Goal: Navigation & Orientation: Understand site structure

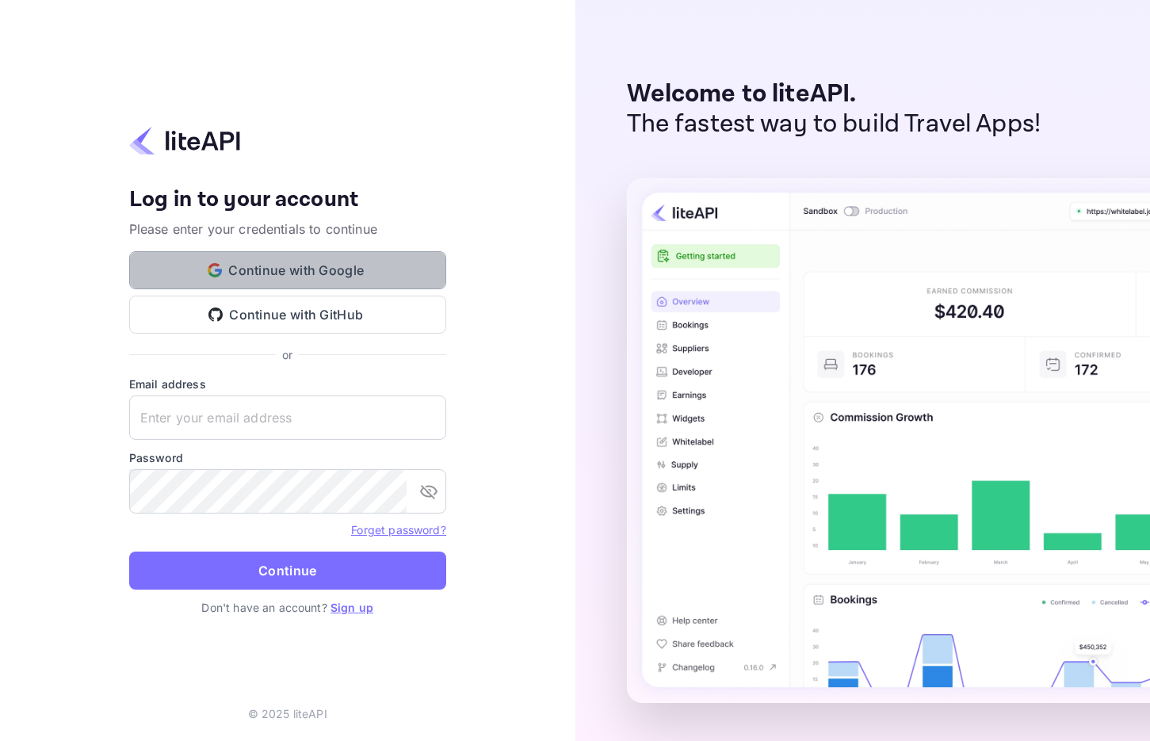
click at [330, 261] on button "Continue with Google" at bounding box center [287, 270] width 317 height 38
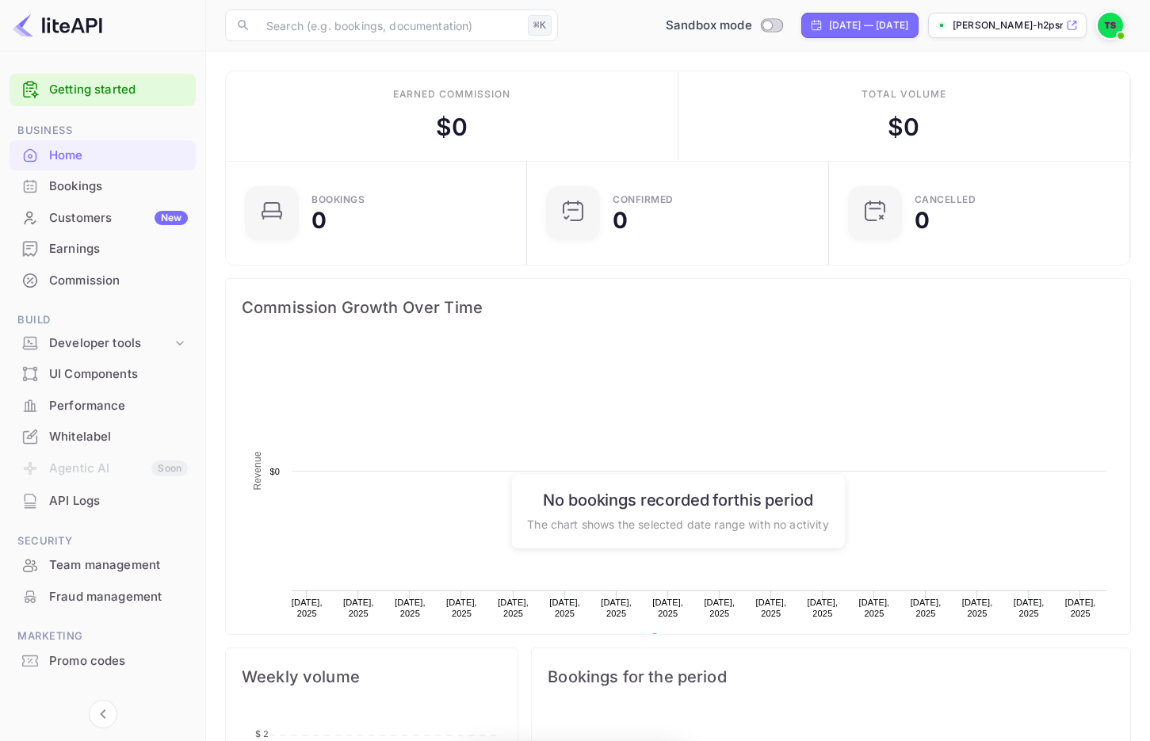
scroll to position [258, 292]
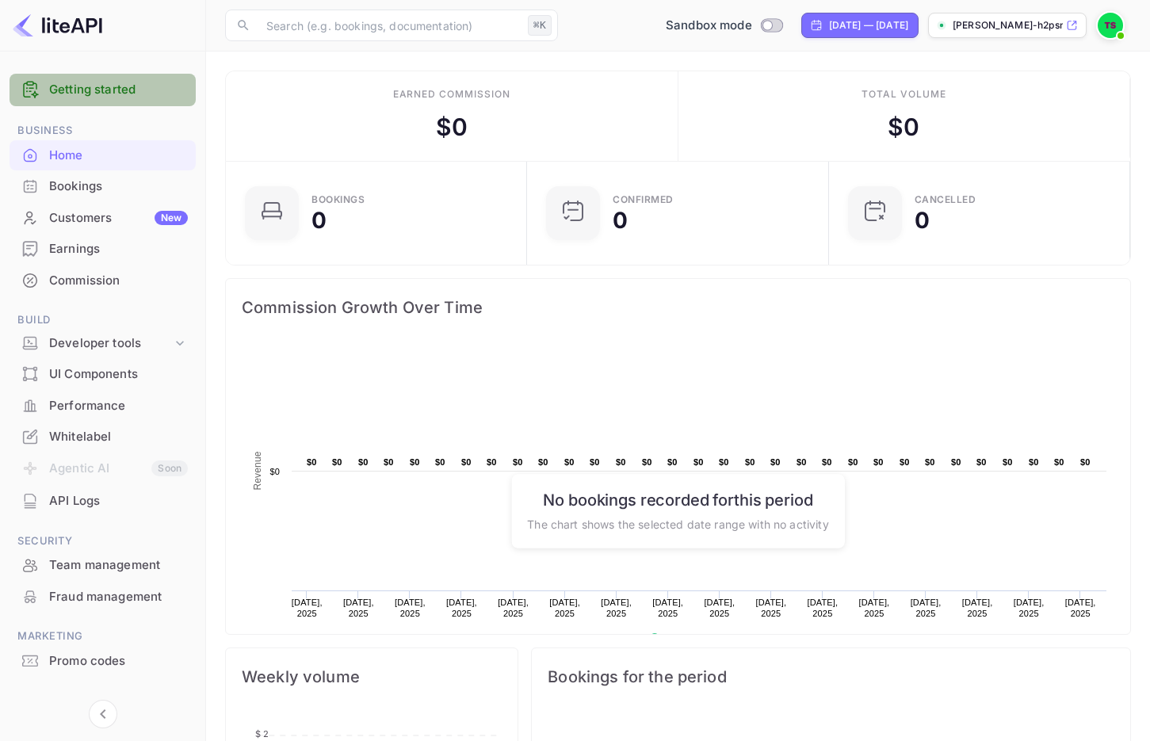
click at [166, 91] on link "Getting started" at bounding box center [118, 90] width 139 height 18
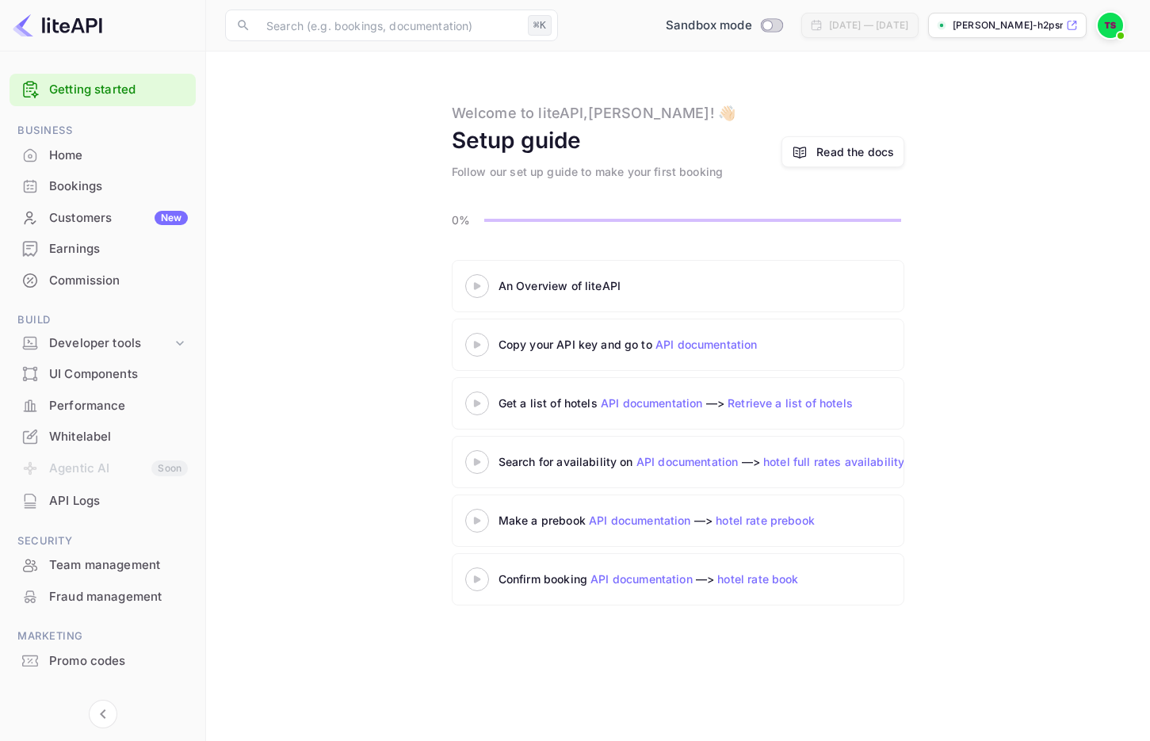
click at [480, 292] on div at bounding box center [476, 286] width 55 height 20
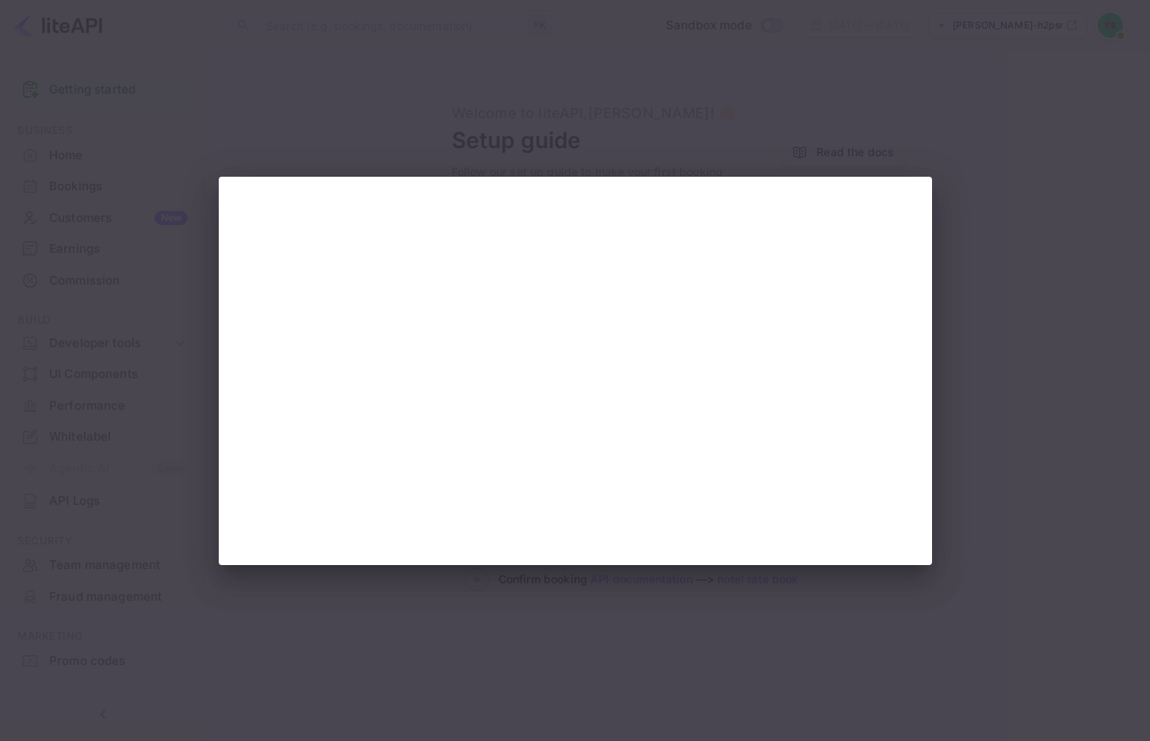
click at [550, 105] on div at bounding box center [575, 370] width 1150 height 741
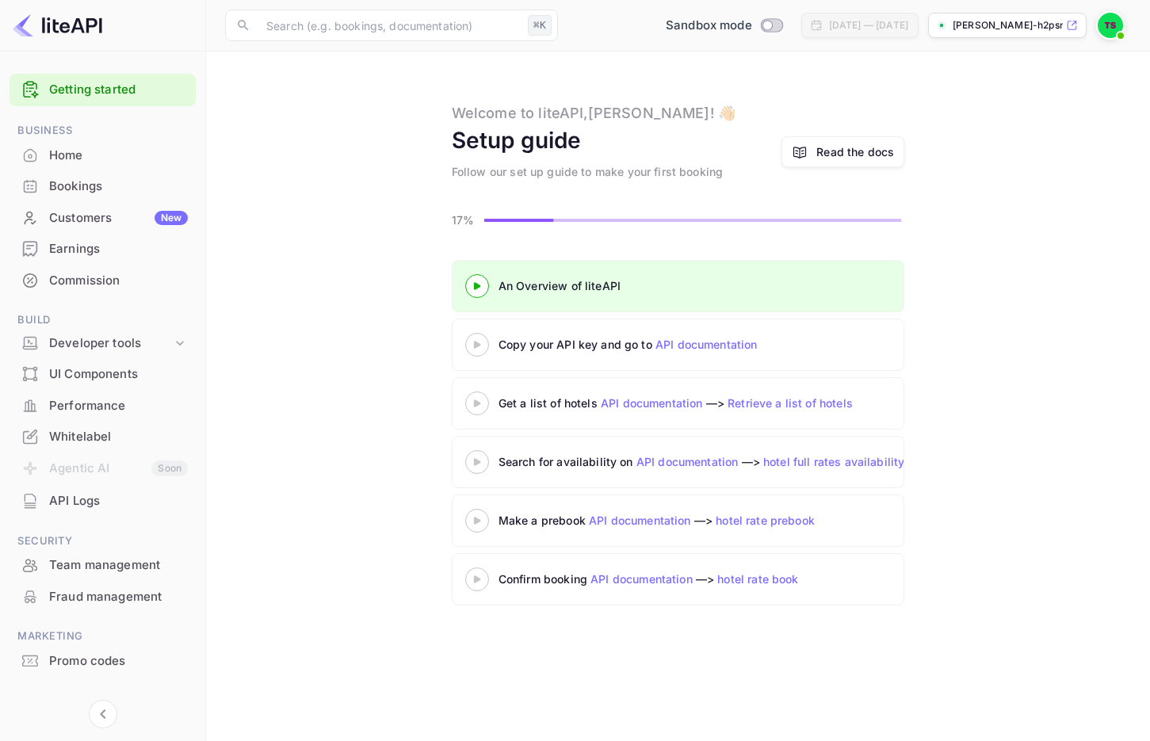
click at [480, 347] on icon at bounding box center [476, 345] width 55 height 8
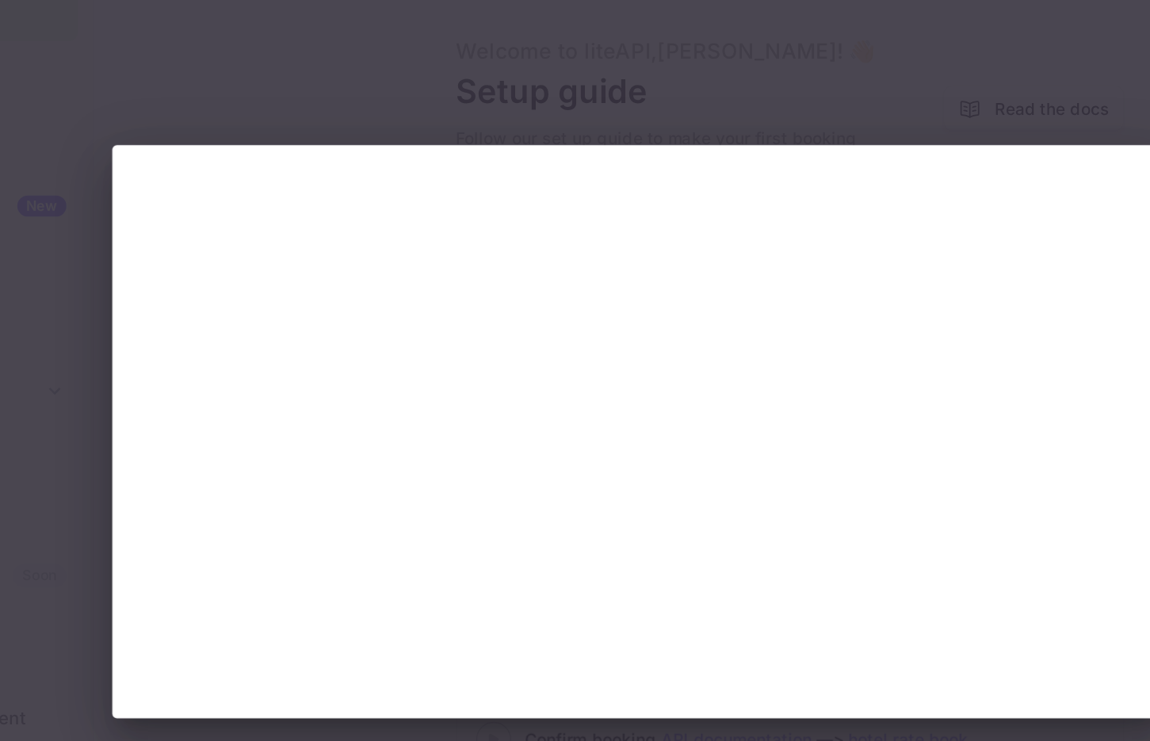
click at [429, 149] on div at bounding box center [575, 370] width 1150 height 741
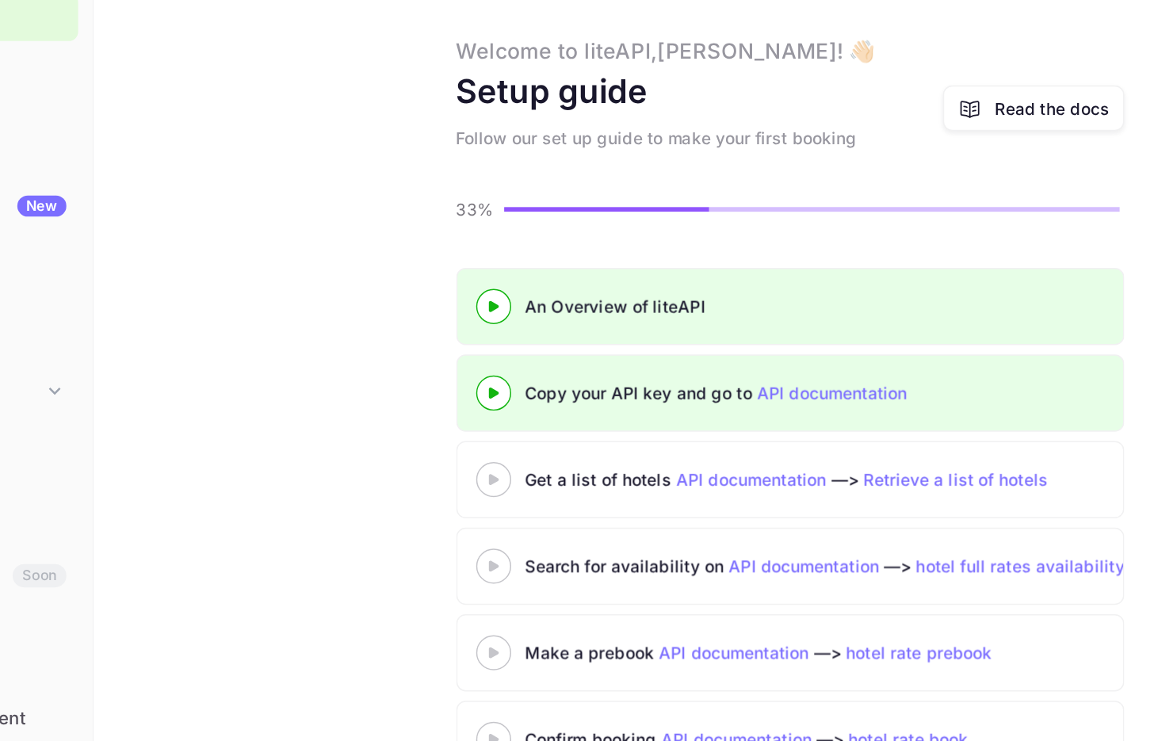
click at [486, 403] on icon at bounding box center [476, 403] width 55 height 8
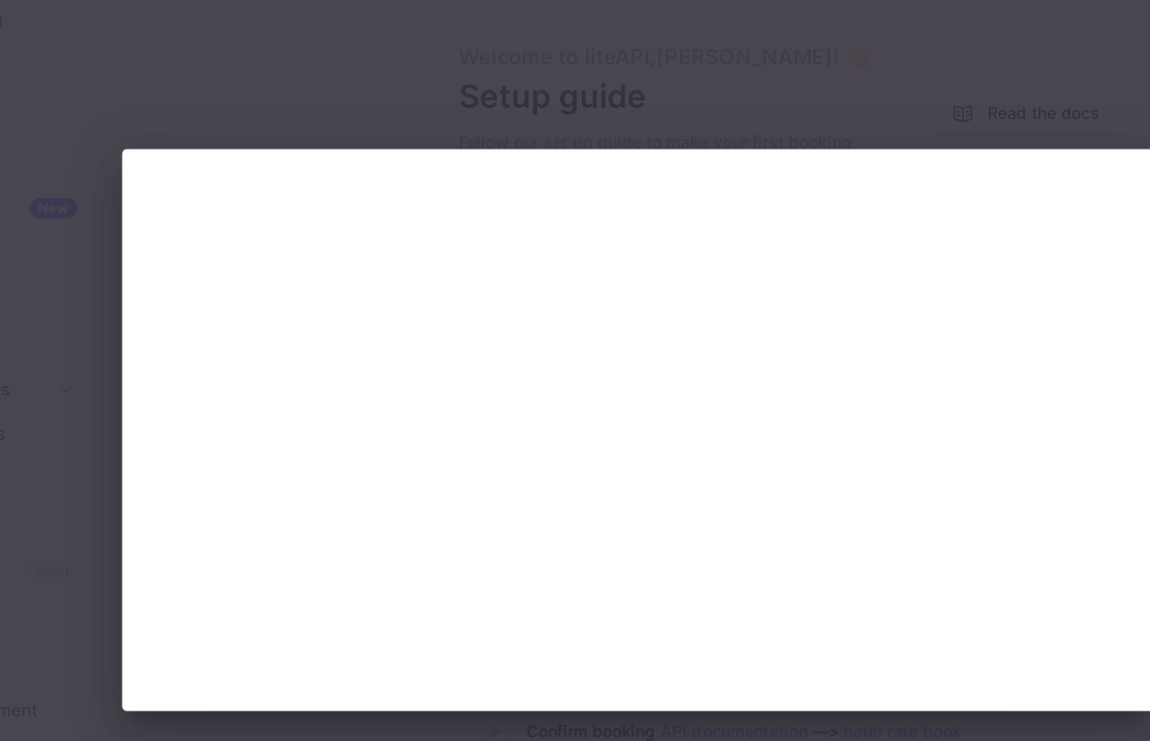
click at [483, 143] on div at bounding box center [575, 370] width 1150 height 741
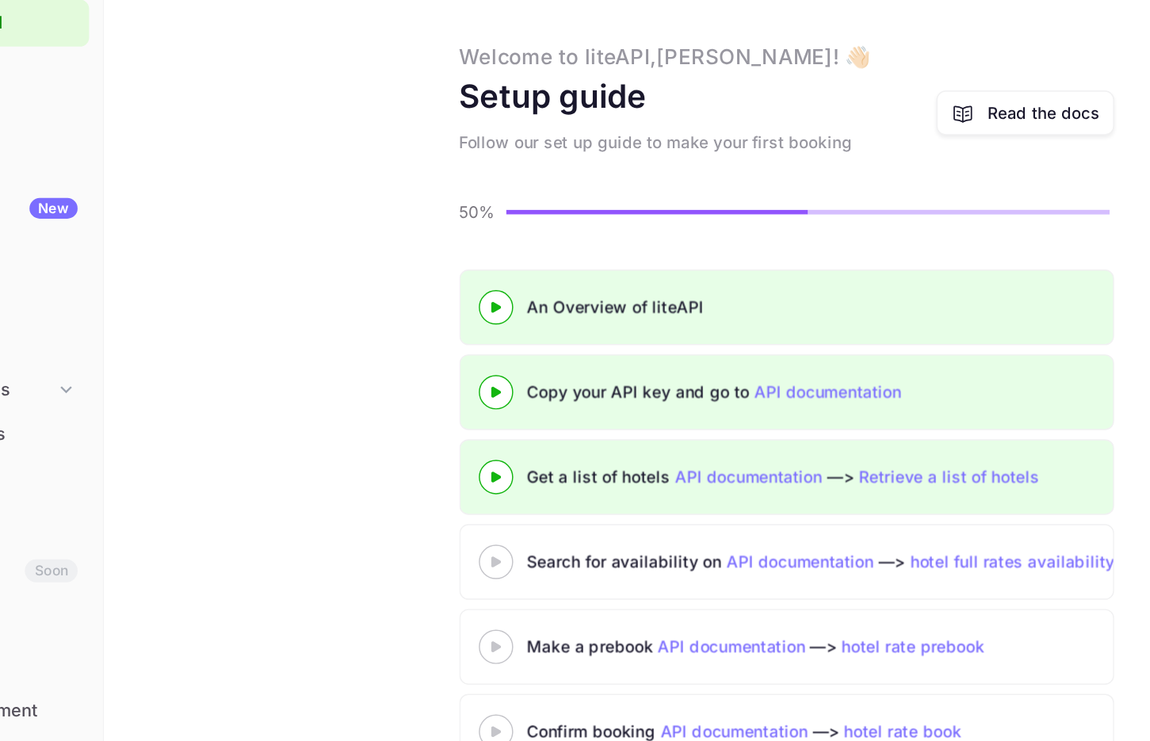
click at [475, 463] on 3 at bounding box center [477, 461] width 6 height 7
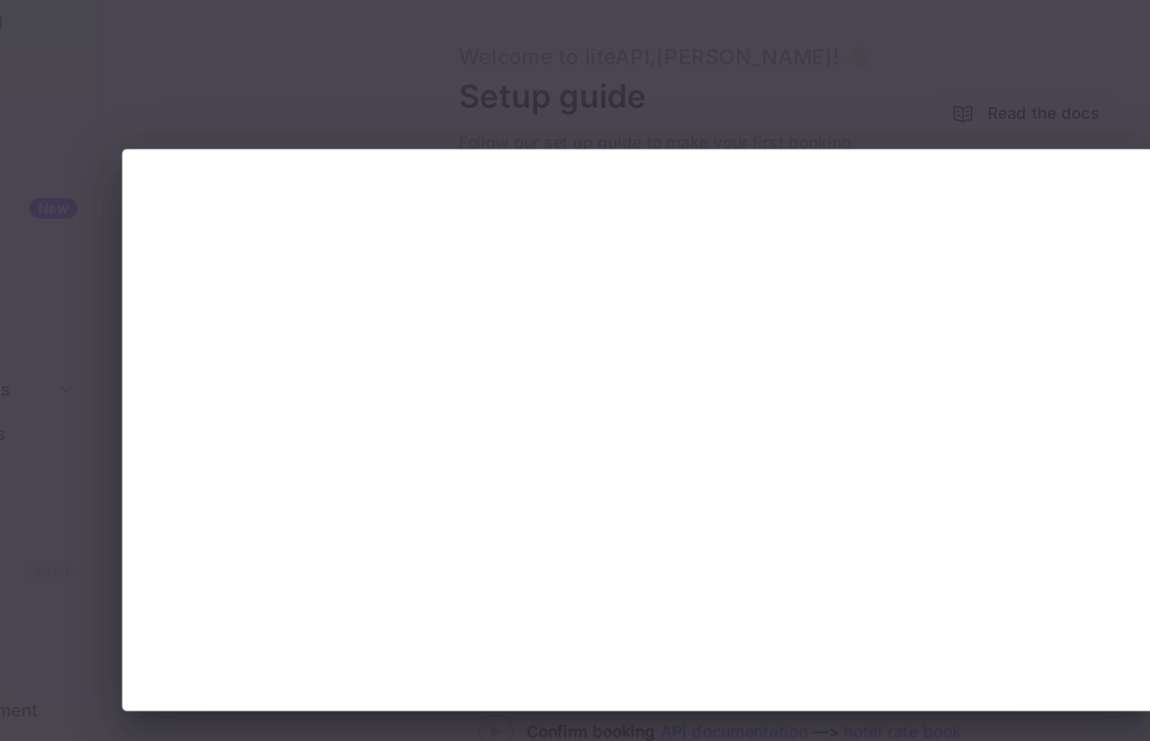
click at [435, 127] on div at bounding box center [575, 370] width 1150 height 741
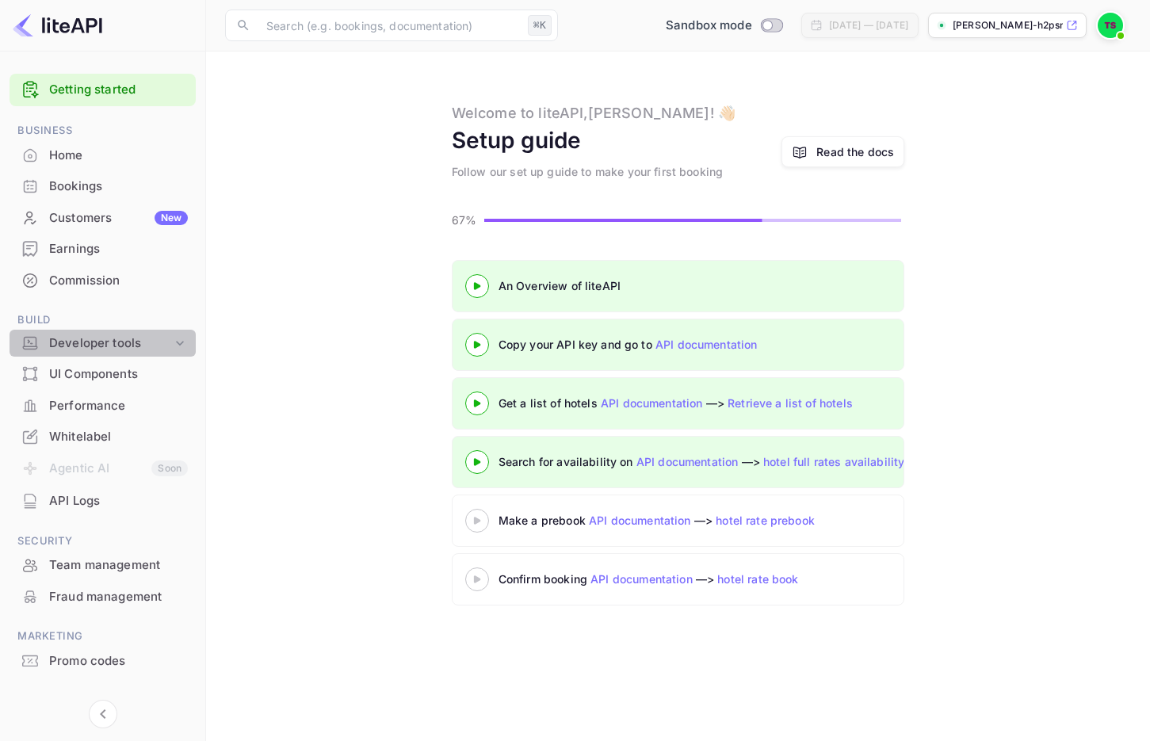
click at [185, 343] on icon at bounding box center [180, 343] width 16 height 16
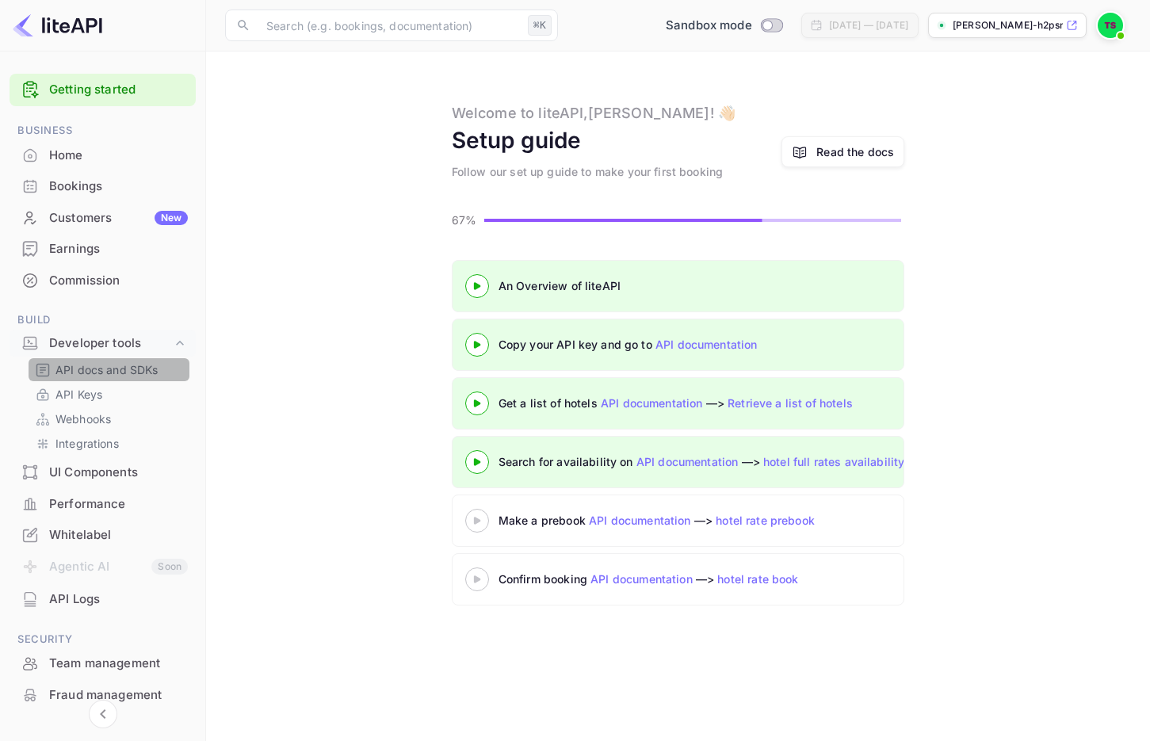
click at [162, 369] on link "API docs and SDKs" at bounding box center [109, 369] width 148 height 17
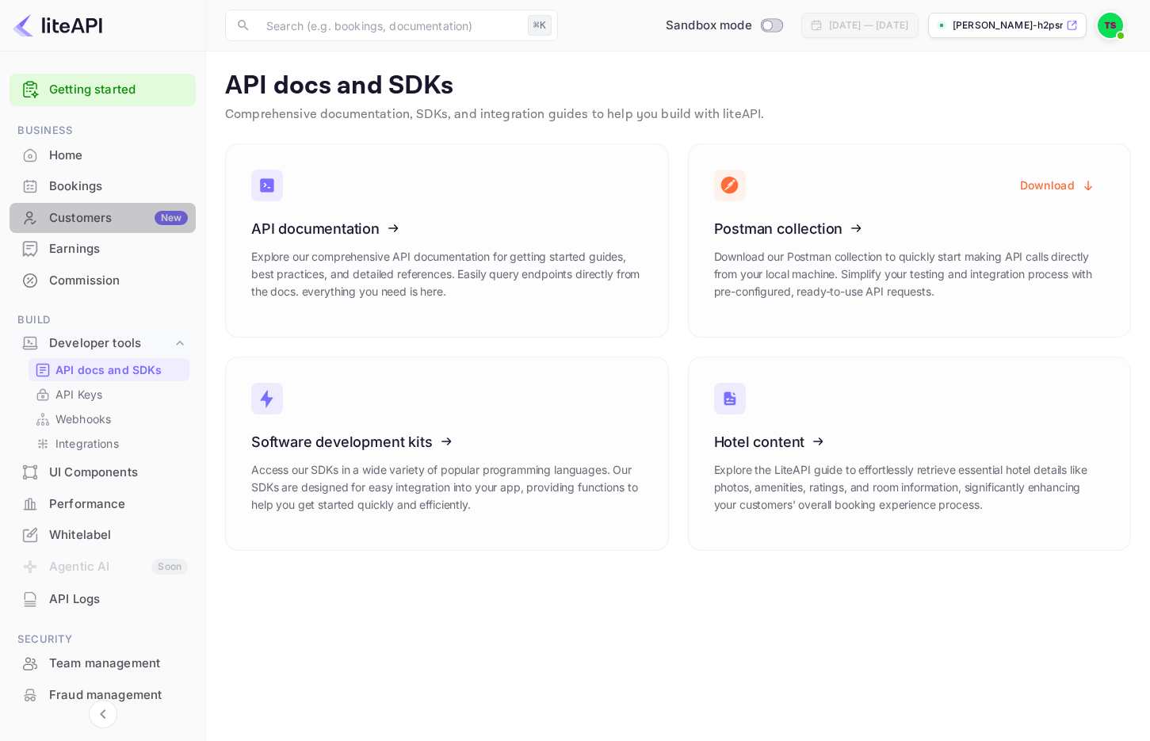
click at [103, 219] on div "Customers New" at bounding box center [118, 218] width 139 height 18
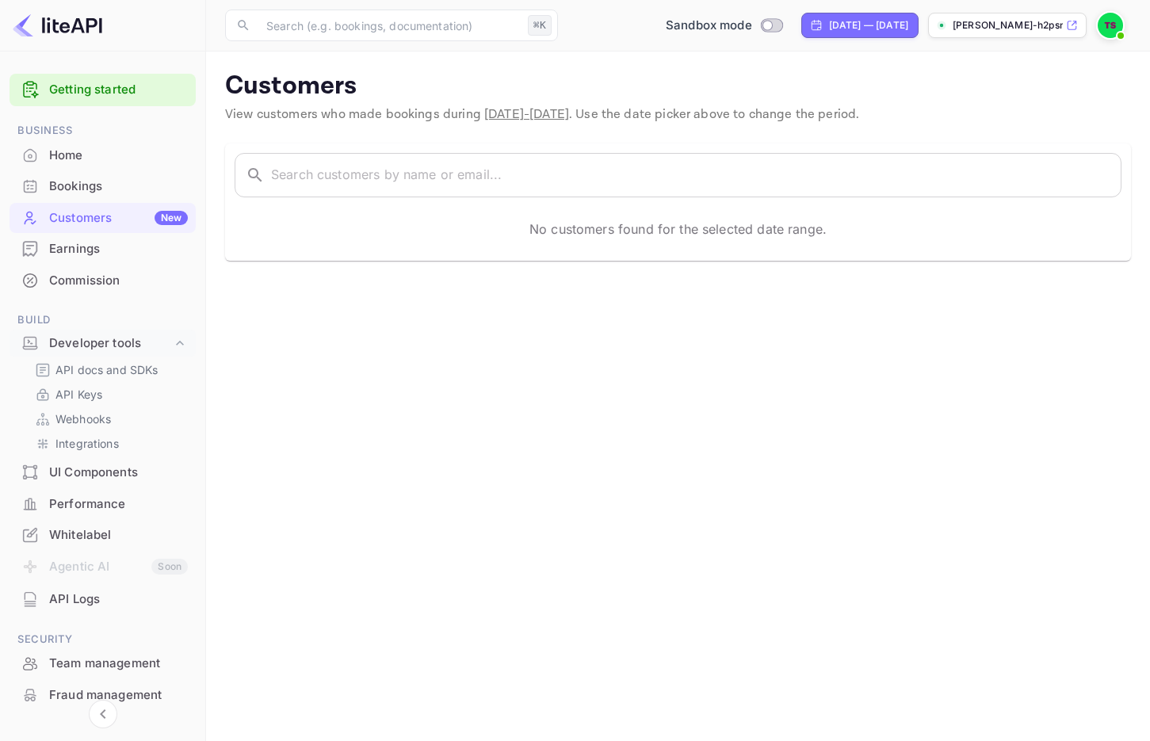
click at [96, 154] on div "Home" at bounding box center [118, 156] width 139 height 18
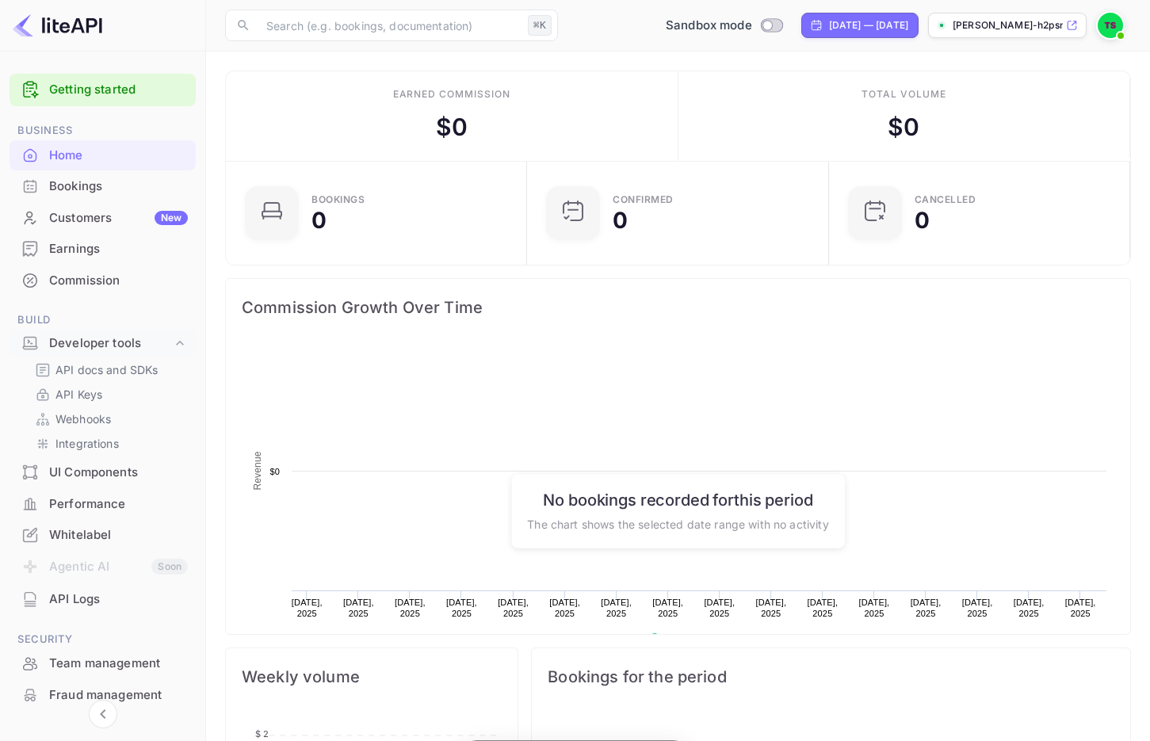
scroll to position [258, 292]
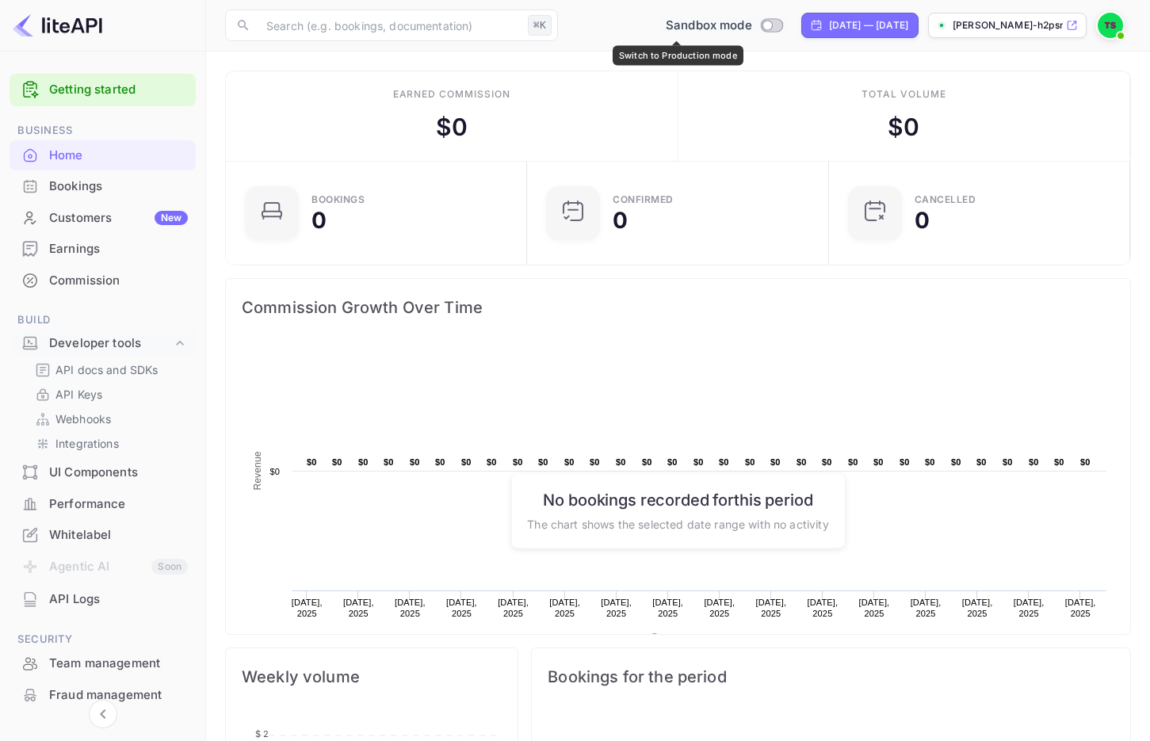
click at [751, 26] on input "Switch to Production mode" at bounding box center [767, 25] width 32 height 10
checkbox input "false"
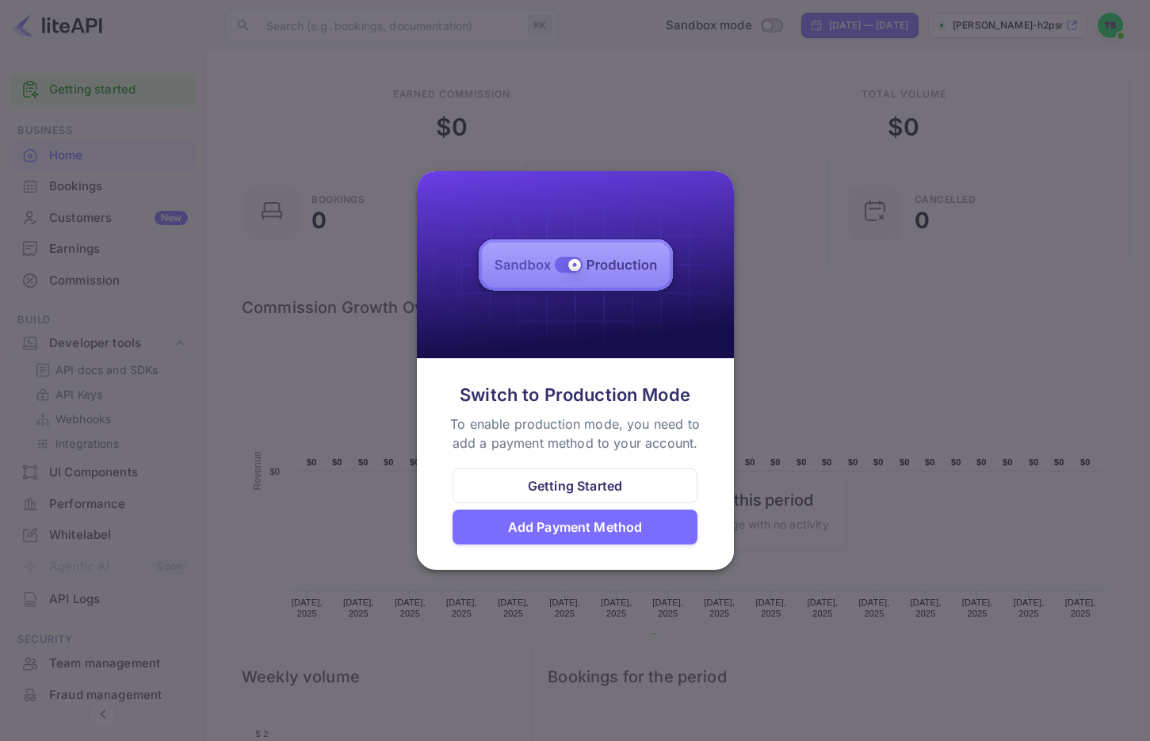
click at [648, 106] on div at bounding box center [575, 370] width 1150 height 741
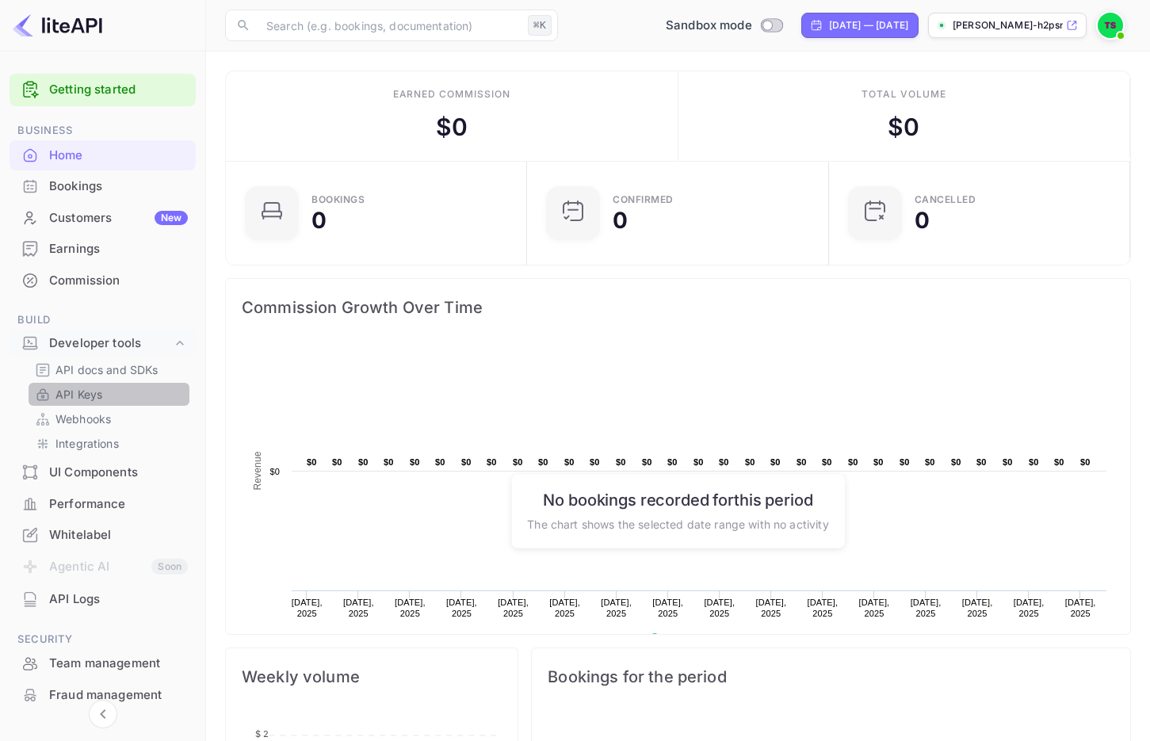
click at [119, 389] on link "API Keys" at bounding box center [109, 394] width 148 height 17
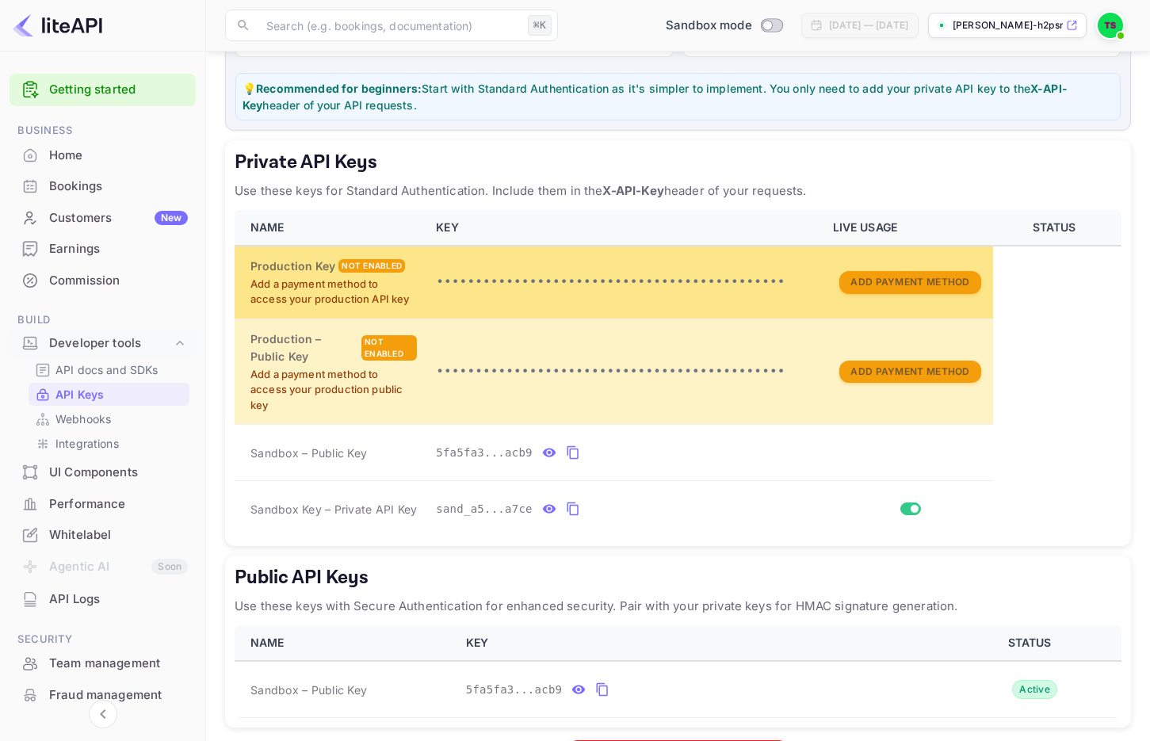
scroll to position [260, 0]
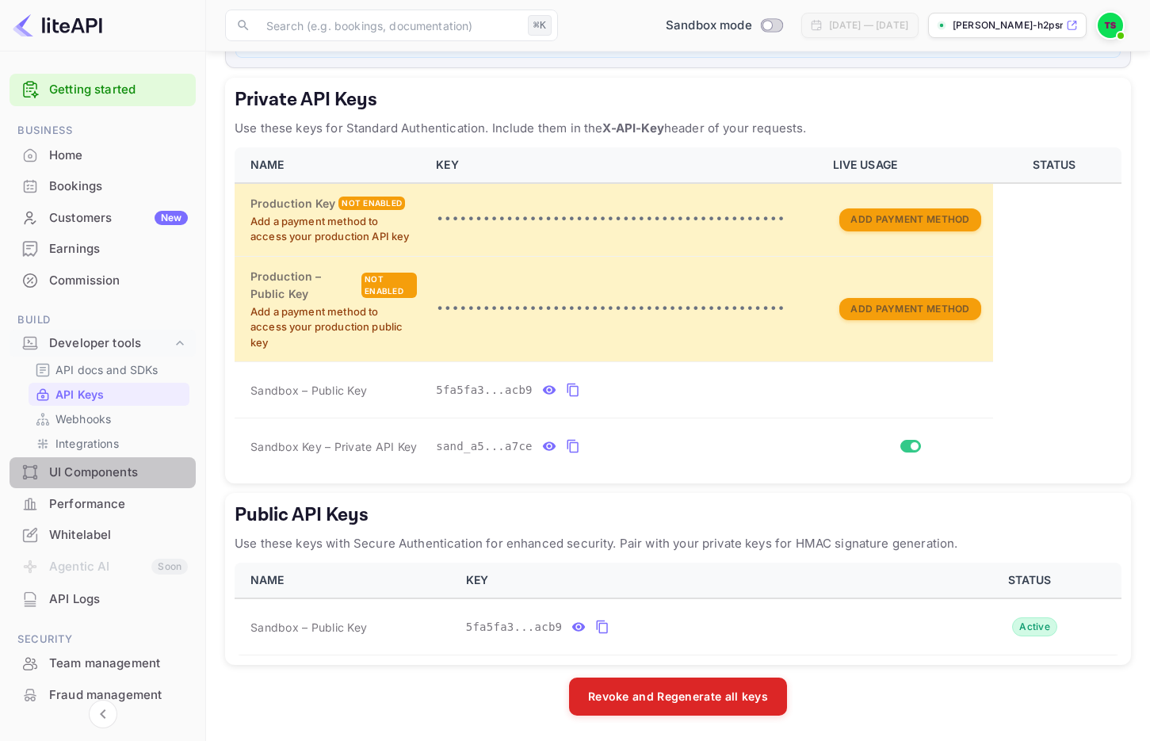
click at [124, 464] on div "UI Components" at bounding box center [118, 473] width 139 height 18
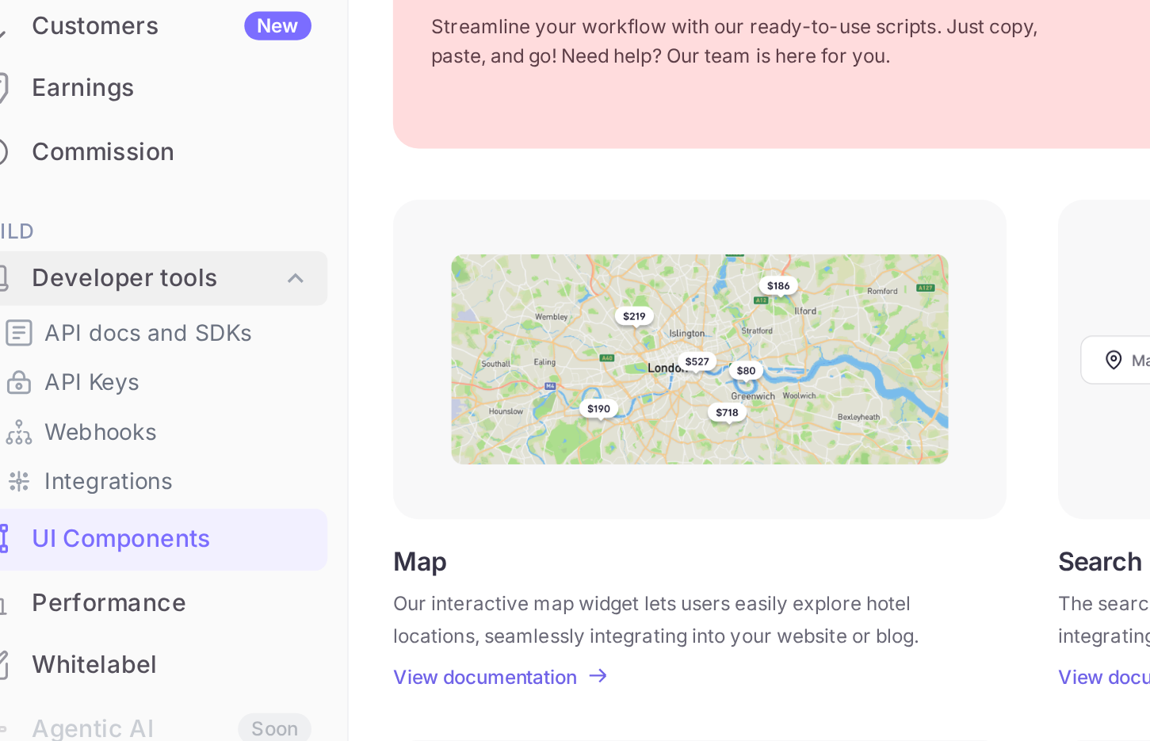
scroll to position [29, 0]
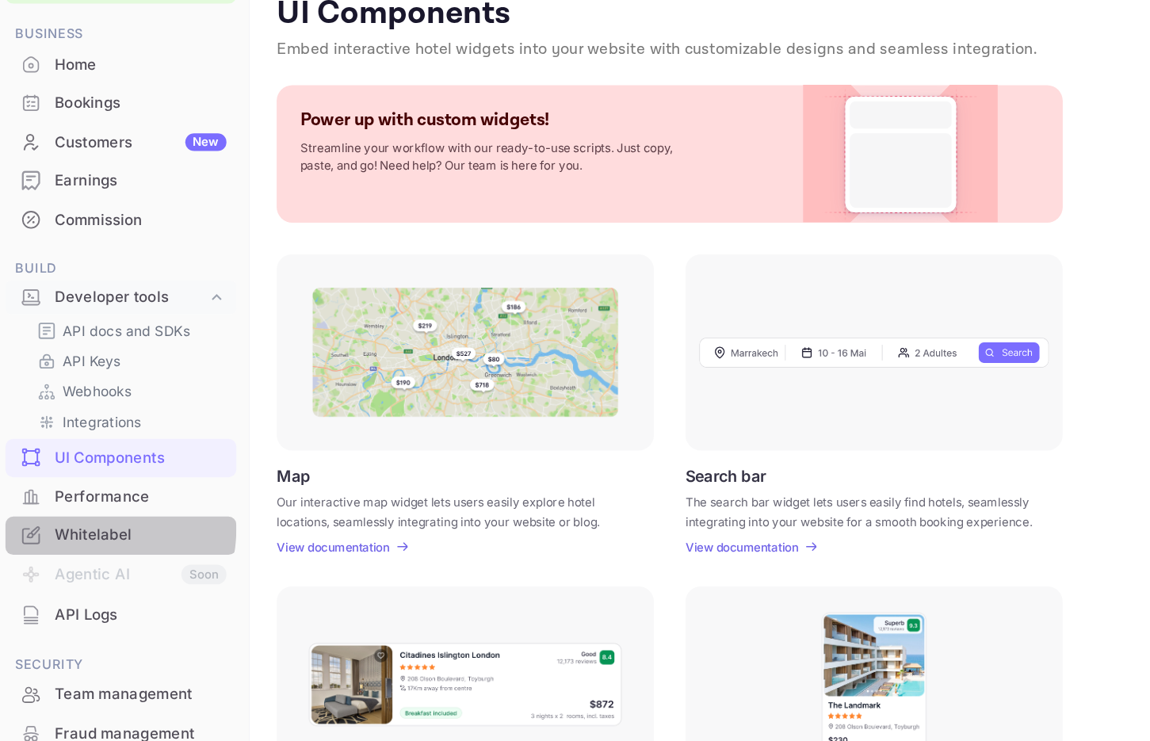
click at [74, 501] on div "Whitelabel" at bounding box center [118, 507] width 139 height 18
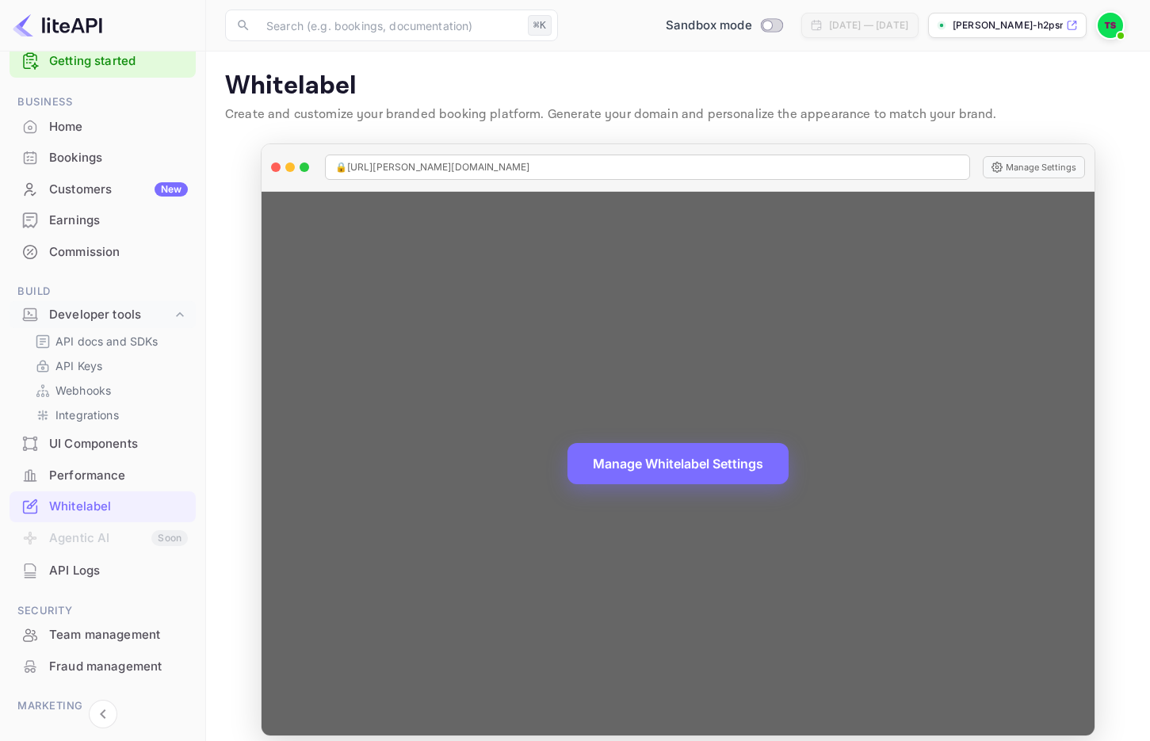
scroll to position [13, 0]
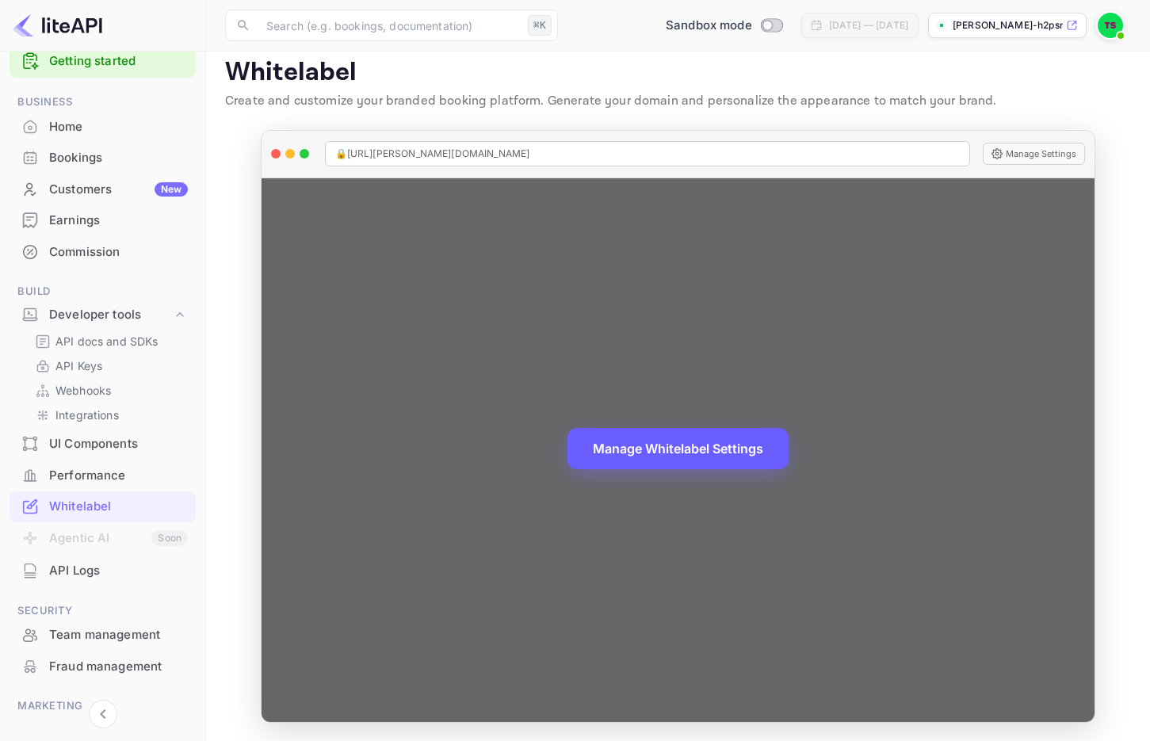
click at [624, 455] on button "Manage Whitelabel Settings" at bounding box center [677, 448] width 221 height 41
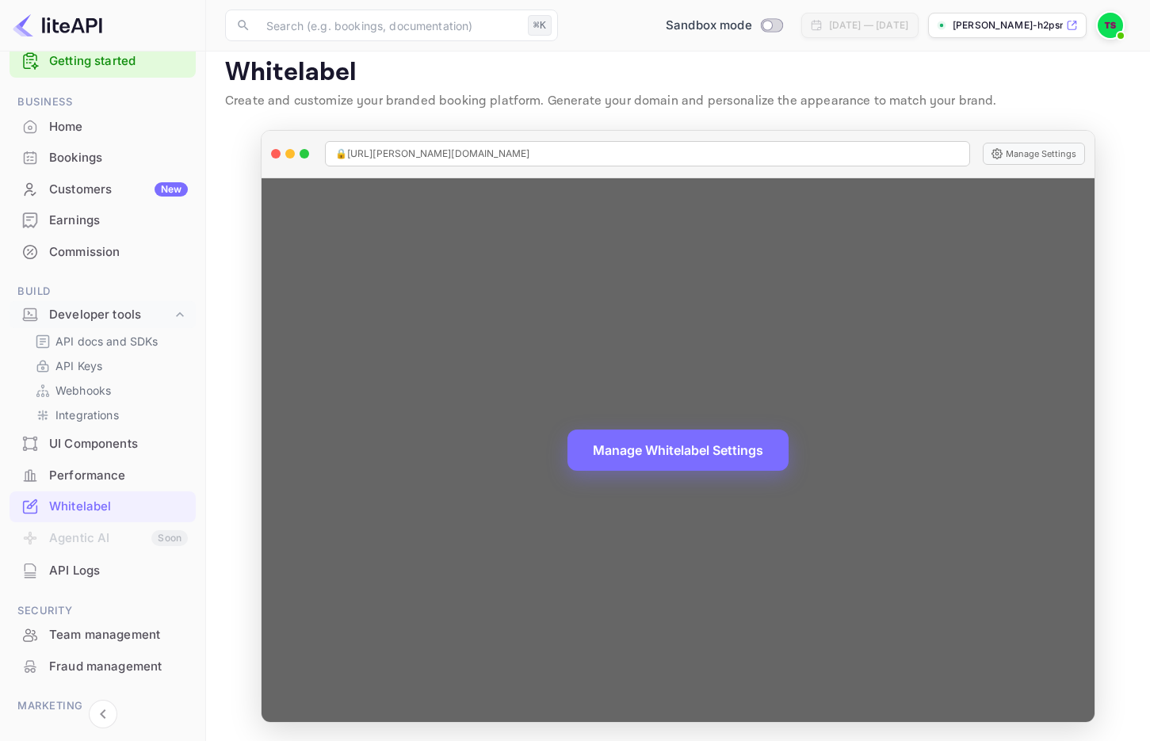
scroll to position [0, 0]
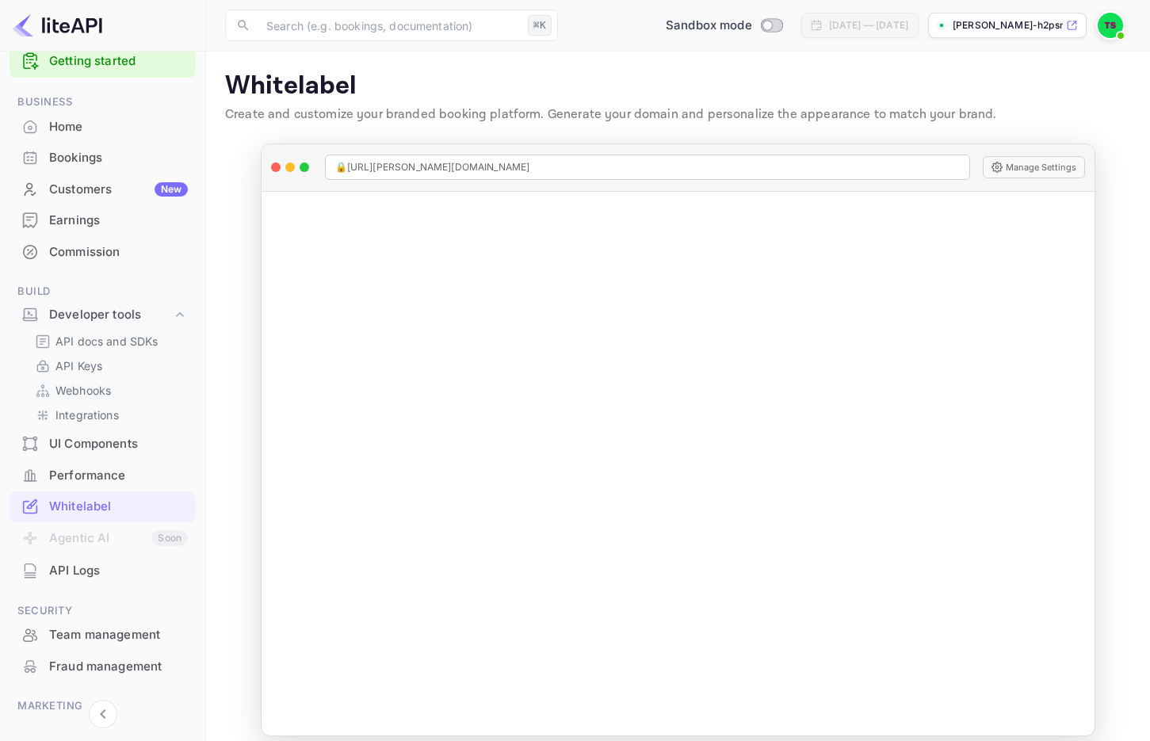
click at [84, 398] on div "Webhooks" at bounding box center [109, 390] width 161 height 23
click at [97, 385] on p "Webhooks" at bounding box center [82, 390] width 55 height 17
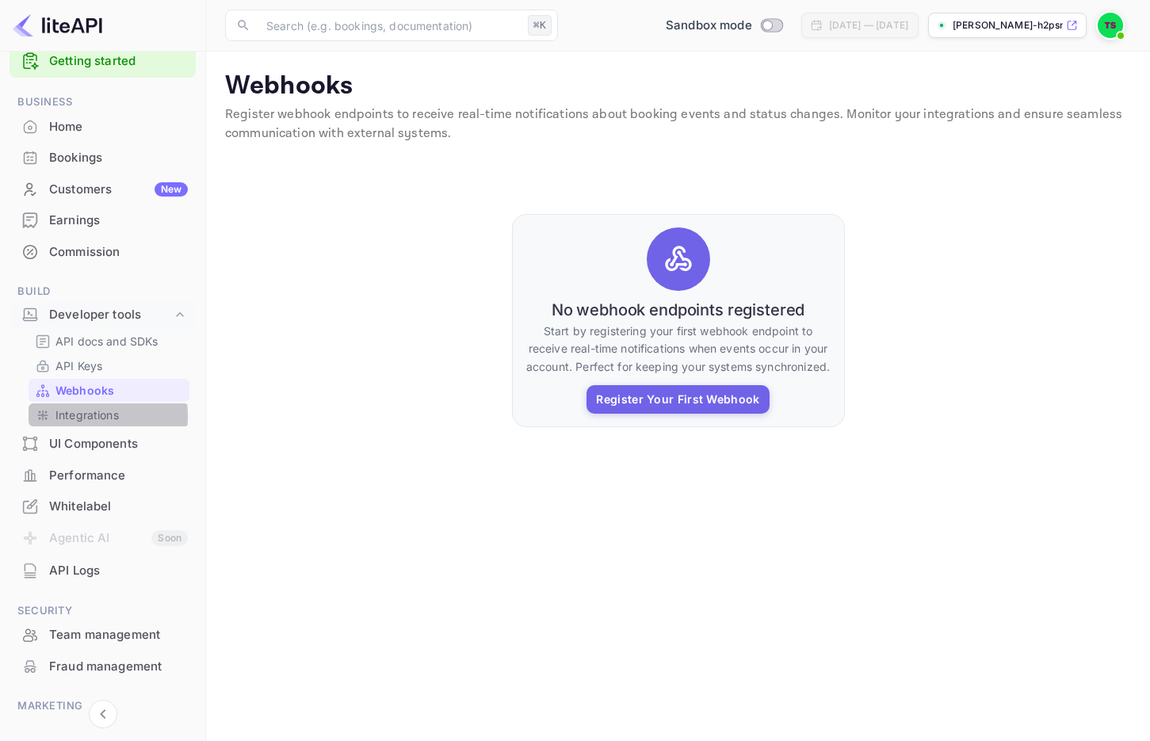
click at [77, 416] on p "Integrations" at bounding box center [86, 414] width 63 height 17
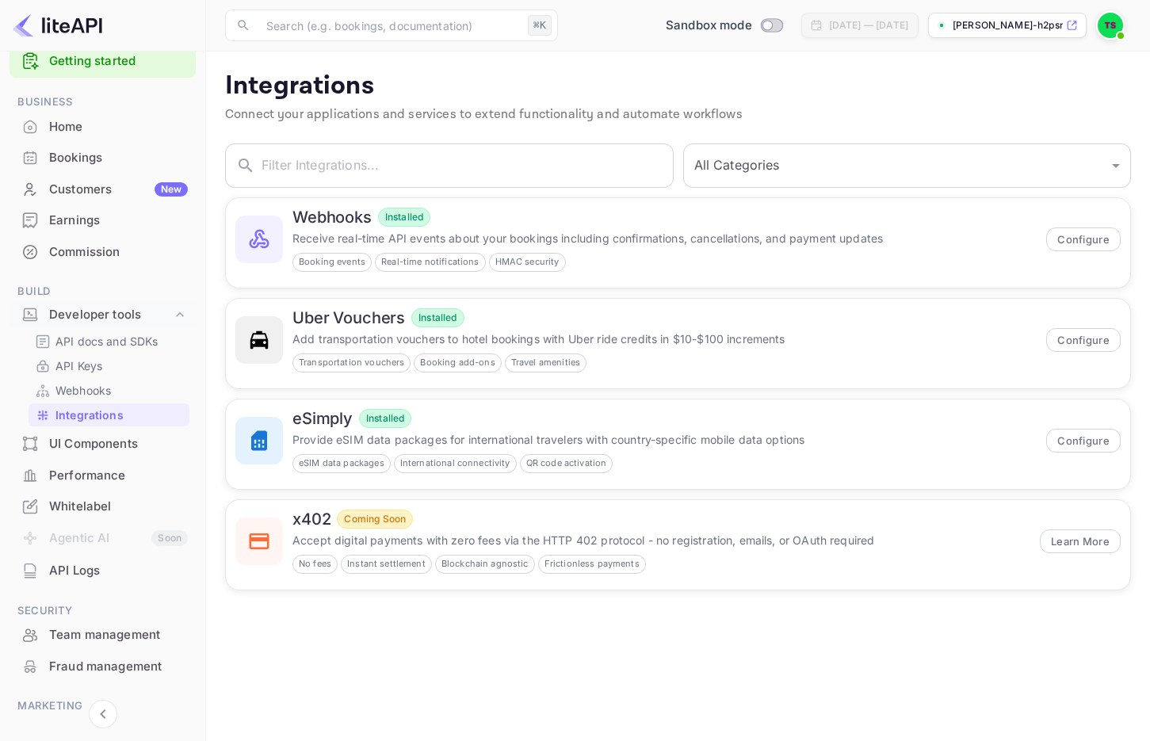
click at [109, 452] on div "UI Components" at bounding box center [118, 444] width 139 height 18
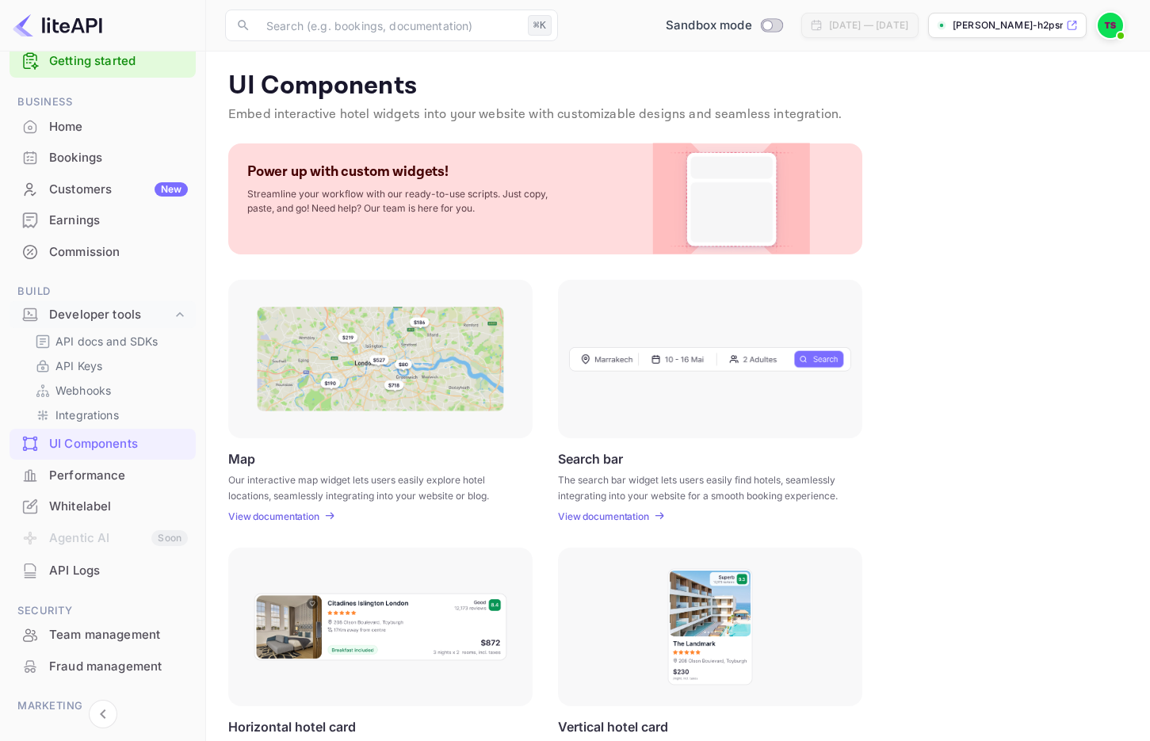
click at [129, 470] on div "Performance" at bounding box center [118, 476] width 139 height 18
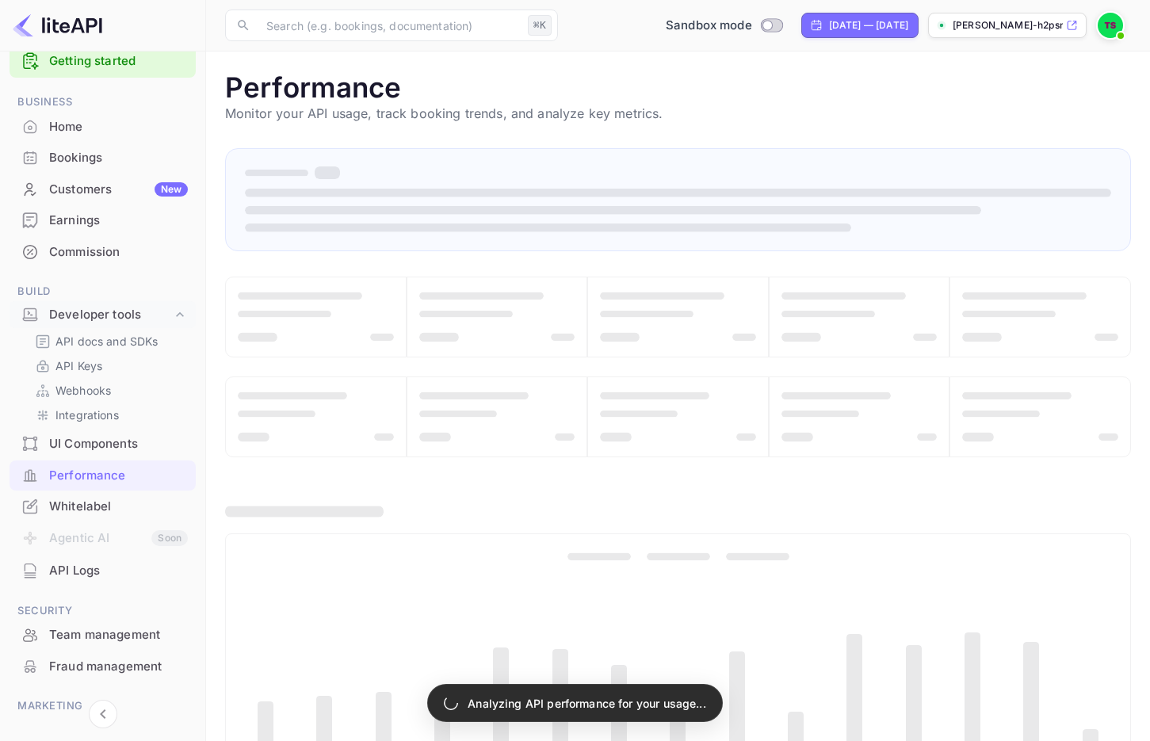
click at [105, 503] on div "Whitelabel" at bounding box center [118, 507] width 139 height 18
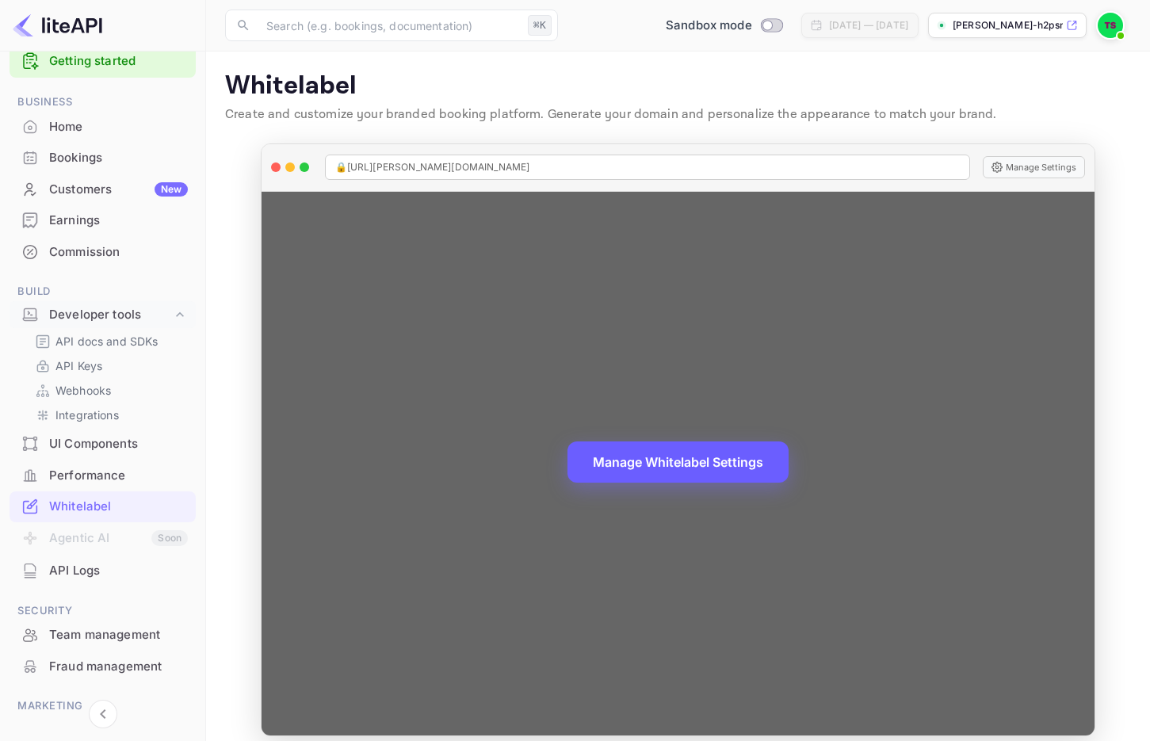
click at [696, 463] on button "Manage Whitelabel Settings" at bounding box center [677, 461] width 221 height 41
